Goal: Information Seeking & Learning: Learn about a topic

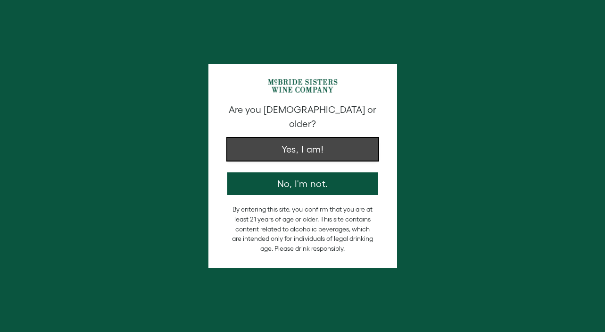
click at [280, 138] on button "Yes, I am!" at bounding box center [302, 149] width 151 height 23
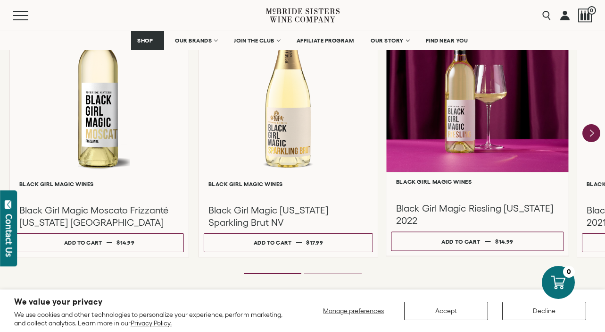
scroll to position [861, 0]
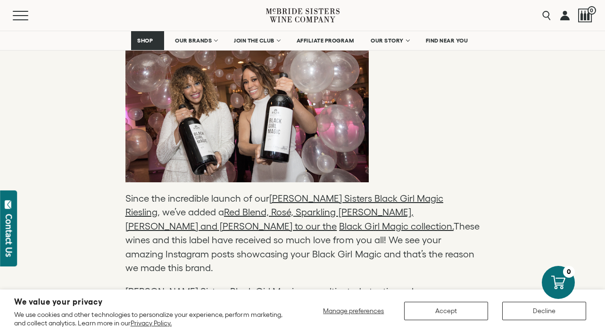
scroll to position [1274, 0]
